Goal: Navigation & Orientation: Find specific page/section

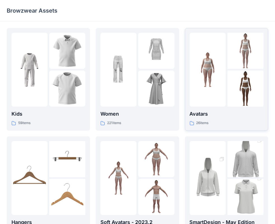
click at [213, 95] on div at bounding box center [208, 70] width 36 height 74
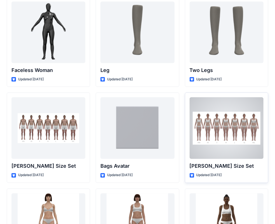
scroll to position [517, 0]
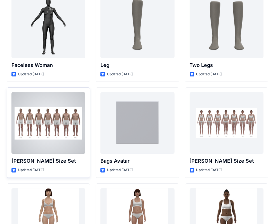
click at [33, 140] on div at bounding box center [48, 123] width 74 height 62
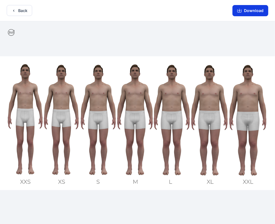
click at [242, 9] on icon "button" at bounding box center [240, 10] width 4 height 4
click at [22, 11] on button "Back" at bounding box center [20, 10] width 26 height 11
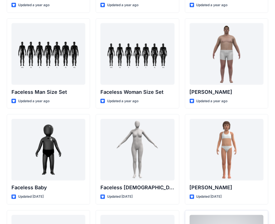
scroll to position [275, 0]
